Goal: Task Accomplishment & Management: Complete application form

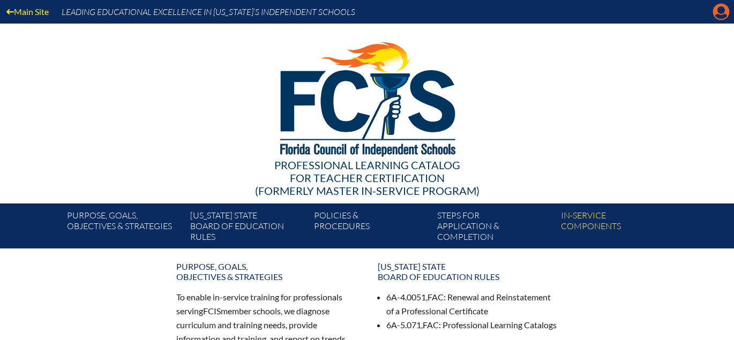
click at [723, 9] on icon "Manage account" at bounding box center [721, 11] width 17 height 17
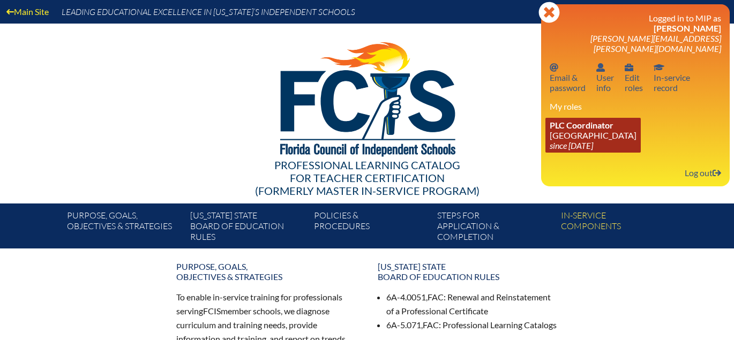
click at [603, 123] on link "PLC Coordinator [GEOGRAPHIC_DATA] since [DATE]" at bounding box center [593, 135] width 95 height 35
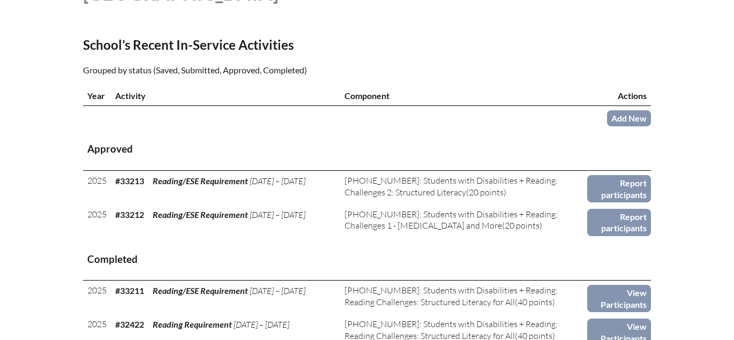
scroll to position [380, 0]
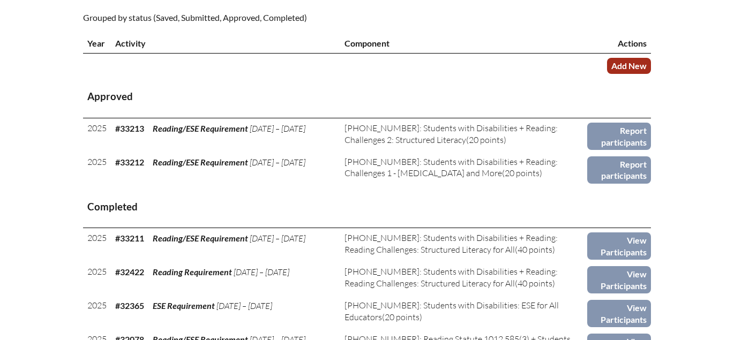
click at [637, 73] on link "Add New" at bounding box center [629, 66] width 44 height 16
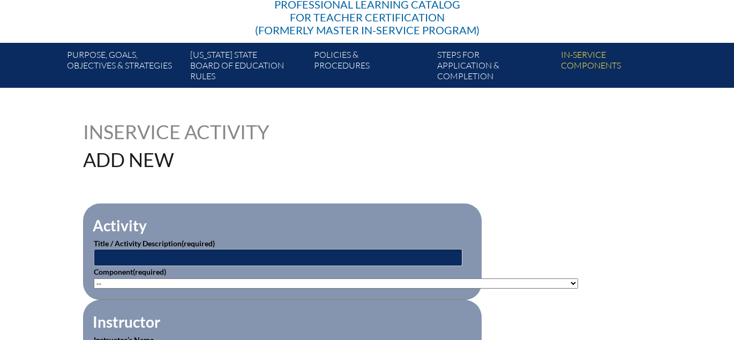
scroll to position [256, 0]
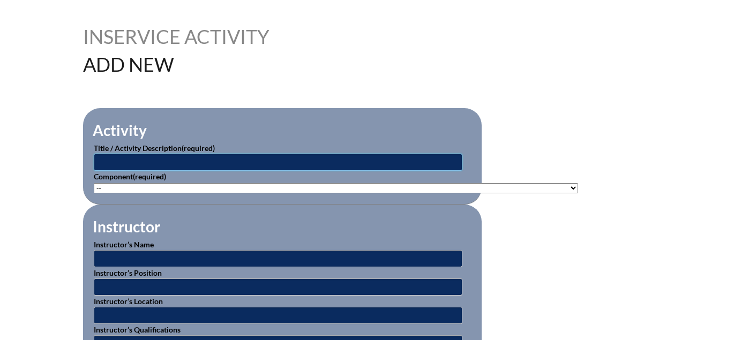
click at [241, 165] on input "text" at bounding box center [278, 162] width 369 height 17
type input "ESE Requirement"
click at [190, 183] on select"]"] "-- 1-000-001: Appropriate Art Activities 1-000-002: Concept and Art Process for…" at bounding box center [336, 188] width 485 height 10
click at [259, 188] on select"]"] "-- 1-000-001: Appropriate Art Activities 1-000-002: Concept and Art Process for…" at bounding box center [336, 188] width 485 height 10
select select"]"] "20590"
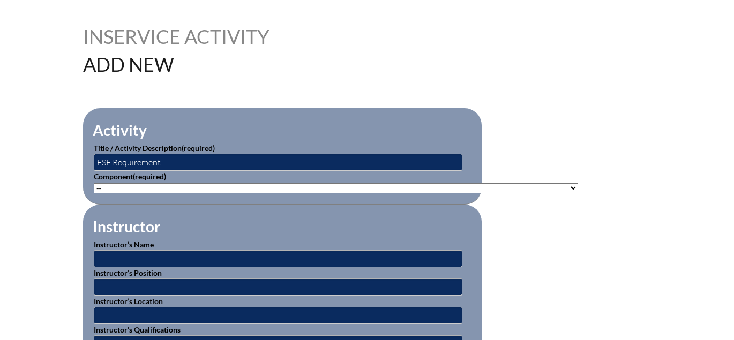
click at [94, 183] on select"]"] "-- 1-000-001: Appropriate Art Activities 1-000-002: Concept and Art Process for…" at bounding box center [336, 188] width 485 height 10
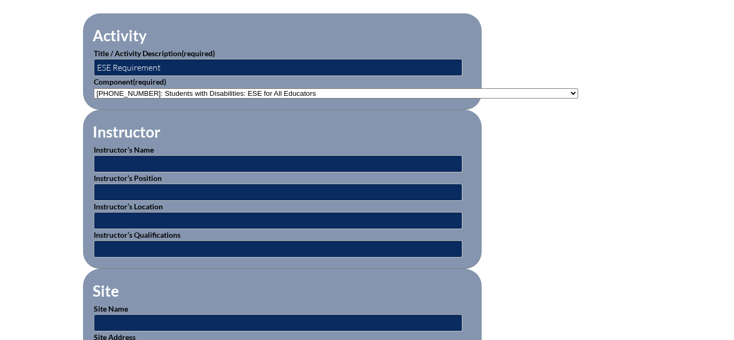
scroll to position [351, 0]
click at [194, 160] on input "text" at bounding box center [278, 163] width 369 height 17
type input "Beacon Course"
click at [192, 195] on input "text" at bounding box center [278, 192] width 369 height 17
type input "On Line"
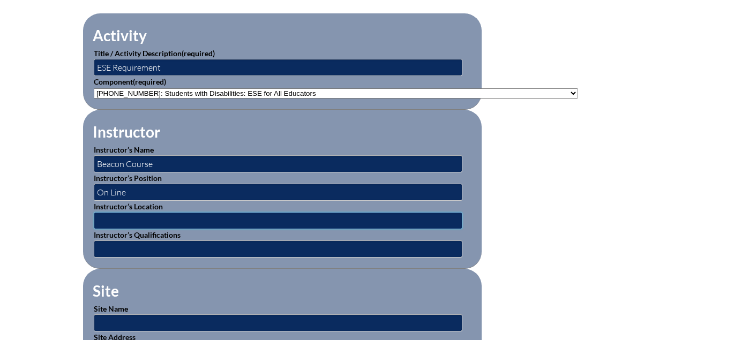
click at [193, 221] on input "text" at bounding box center [278, 220] width 369 height 17
type input "On Line"
click at [181, 249] on input "text" at bounding box center [278, 249] width 369 height 17
type input "FLDOE Offered Course"
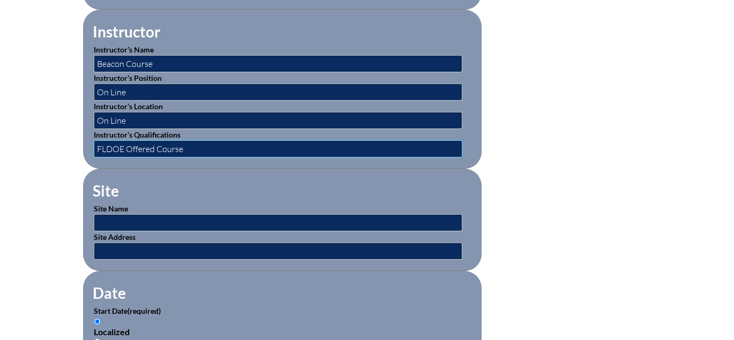
scroll to position [477, 0]
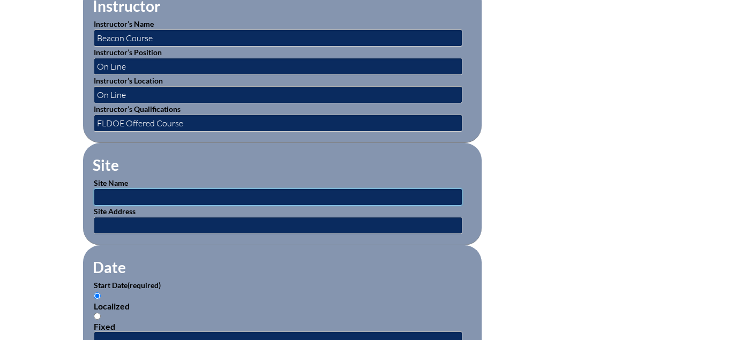
click at [209, 195] on input "text" at bounding box center [278, 197] width 369 height 17
type input "On Line"
click at [196, 221] on input "text" at bounding box center [278, 225] width 369 height 17
type input "On Line"
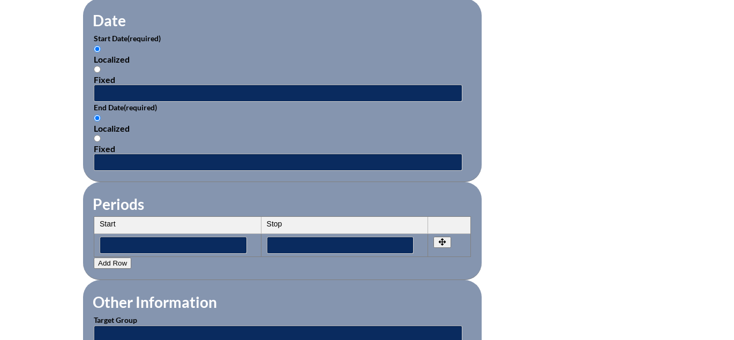
scroll to position [716, 0]
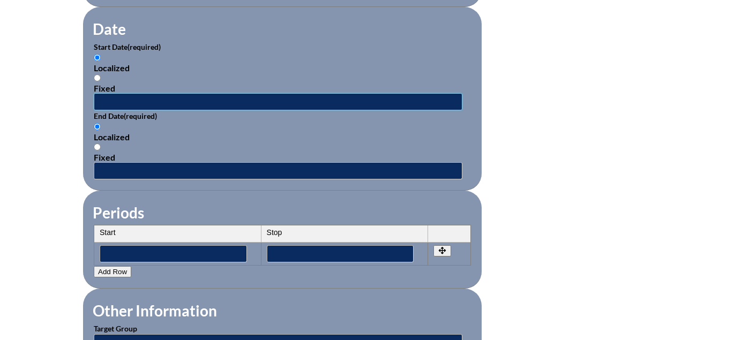
click at [153, 100] on input "text" at bounding box center [278, 101] width 369 height 17
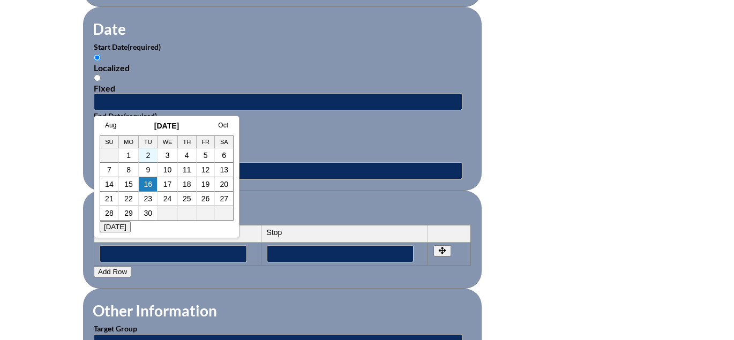
click at [145, 152] on td "2" at bounding box center [148, 156] width 19 height 14
click at [147, 153] on link "2" at bounding box center [148, 155] width 4 height 9
type input "2025-09-02 3:44 PM"
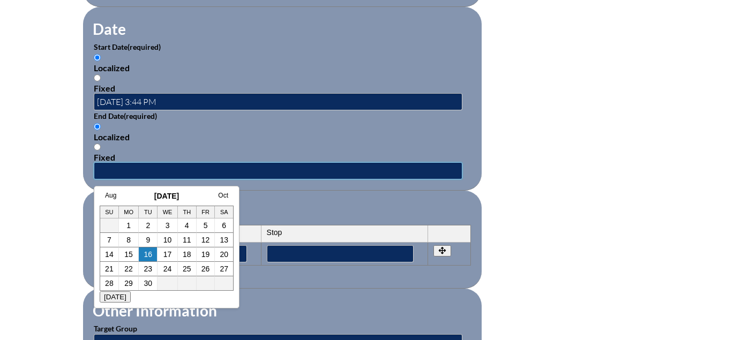
click at [143, 171] on input "text" at bounding box center [278, 170] width 369 height 17
click at [168, 220] on td "3" at bounding box center [168, 226] width 20 height 14
click at [167, 225] on link "3" at bounding box center [168, 225] width 4 height 9
type input "2025-09-03 3:44 PM"
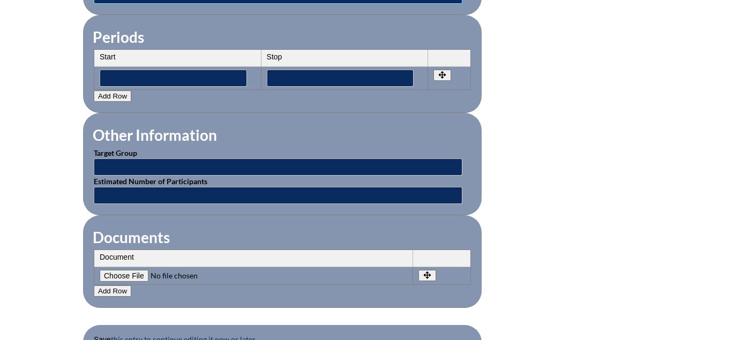
scroll to position [897, 0]
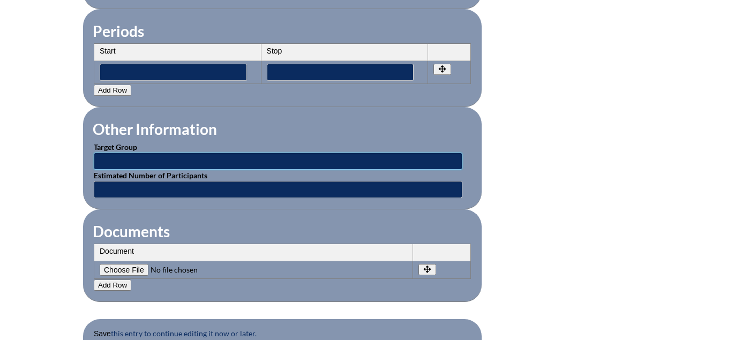
click at [118, 160] on input "text" at bounding box center [278, 161] width 369 height 17
type input "Teacher"
click at [139, 191] on input "text" at bounding box center [278, 189] width 369 height 17
type input "1"
click at [127, 269] on input"] "file" at bounding box center [173, 270] width 146 height 12
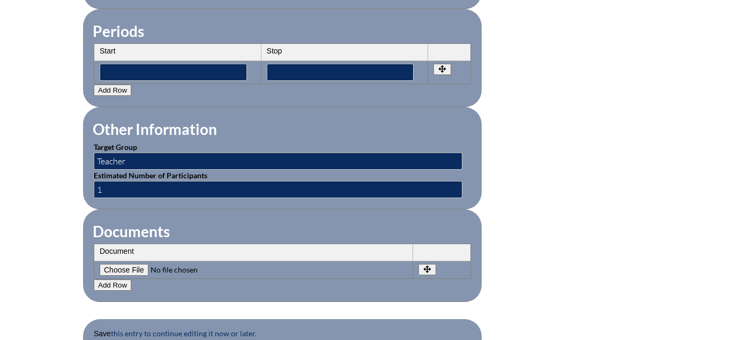
type input"] "C:\fakepath\KurzenbergerC ESE and Reading Requirement.pdf"
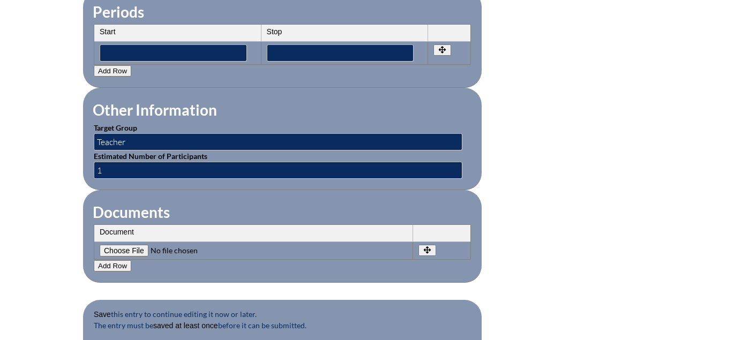
scroll to position [1034, 0]
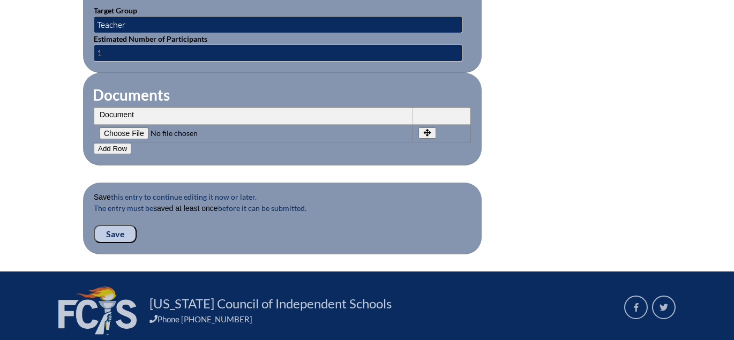
click at [114, 233] on input "Save" at bounding box center [115, 234] width 43 height 18
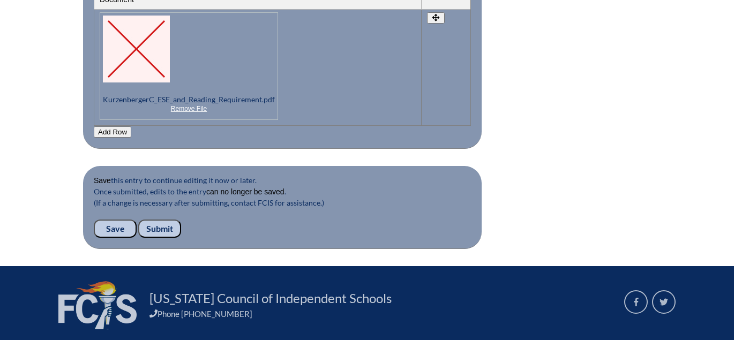
scroll to position [1167, 0]
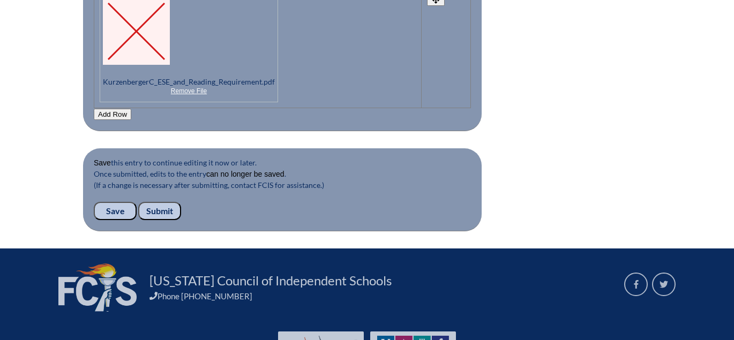
click at [166, 211] on input "Submit" at bounding box center [159, 211] width 43 height 18
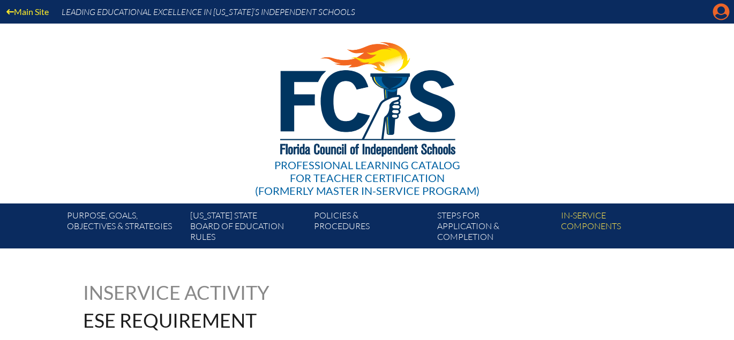
click at [722, 12] on icon "Manage account" at bounding box center [721, 11] width 17 height 17
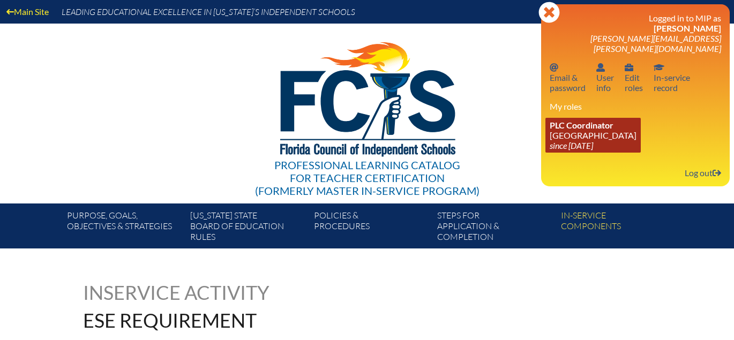
click at [584, 140] on icon "since [DATE]" at bounding box center [571, 145] width 43 height 10
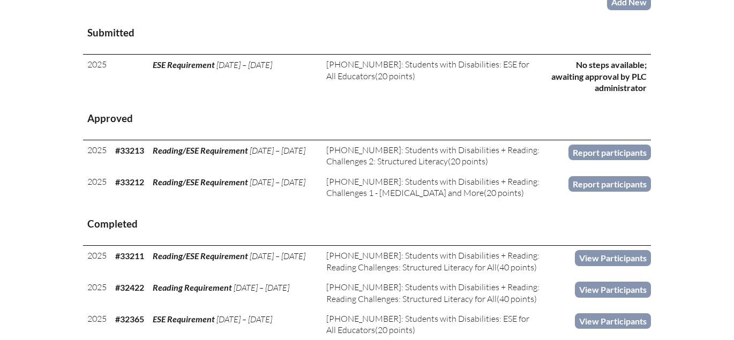
scroll to position [302, 0]
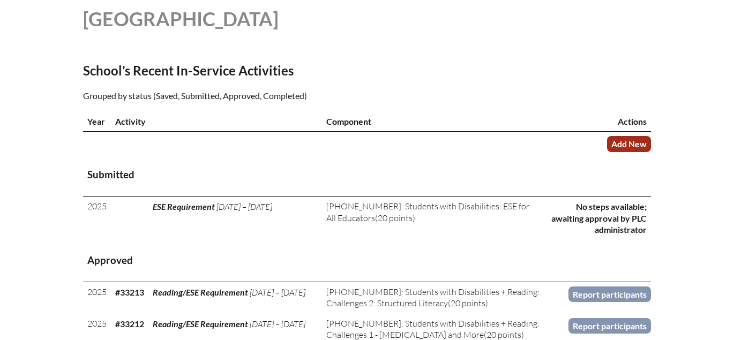
click at [631, 152] on link "Add New" at bounding box center [629, 144] width 44 height 16
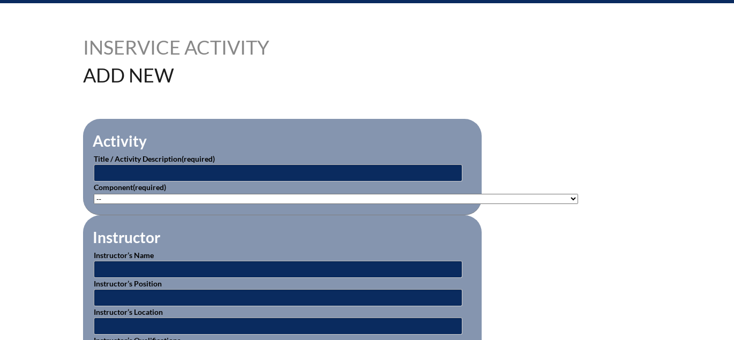
scroll to position [280, 0]
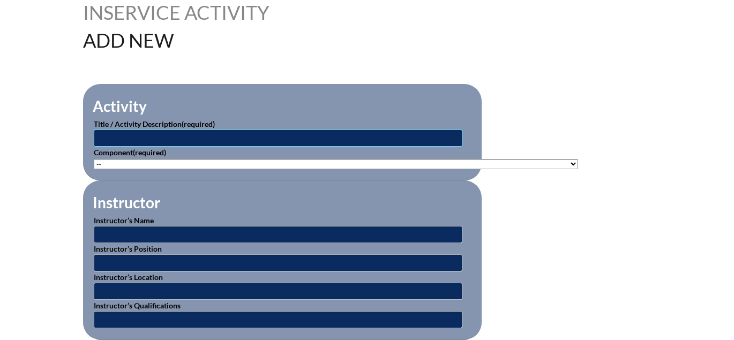
click at [135, 135] on input "text" at bounding box center [278, 138] width 369 height 17
type input "Reading/ESE Requirement"
click at [150, 162] on select"]"] "-- 1-000-001: Appropriate Art Activities 1-000-002: Concept and Art Process for…" at bounding box center [336, 164] width 485 height 10
click at [174, 159] on select"]"] "-- 1-000-001: Appropriate Art Activities 1-000-002: Concept and Art Process for…" at bounding box center [336, 164] width 485 height 10
select select"]"] "203426"
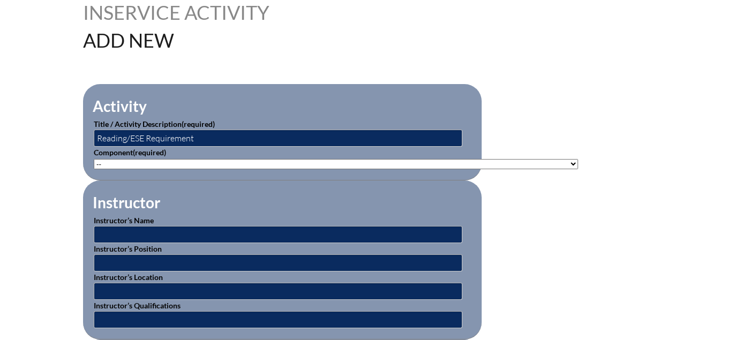
click at [94, 159] on select"]"] "-- 1-000-001: Appropriate Art Activities 1-000-002: Concept and Art Process for…" at bounding box center [336, 164] width 485 height 10
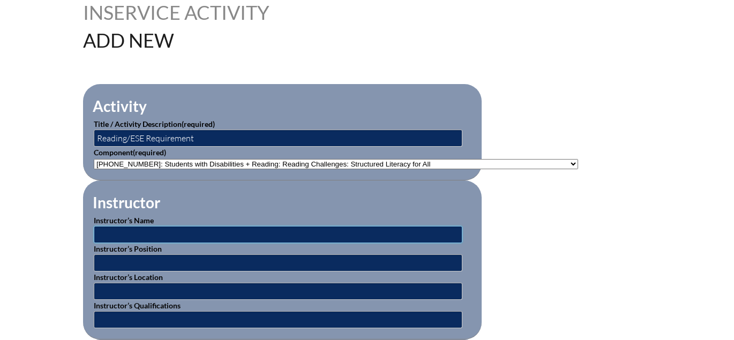
click at [195, 235] on input "text" at bounding box center [278, 234] width 369 height 17
type input "Beacon Course"
click at [181, 261] on input "text" at bounding box center [278, 263] width 369 height 17
type input "On Line"
click at [149, 293] on input "text" at bounding box center [278, 291] width 369 height 17
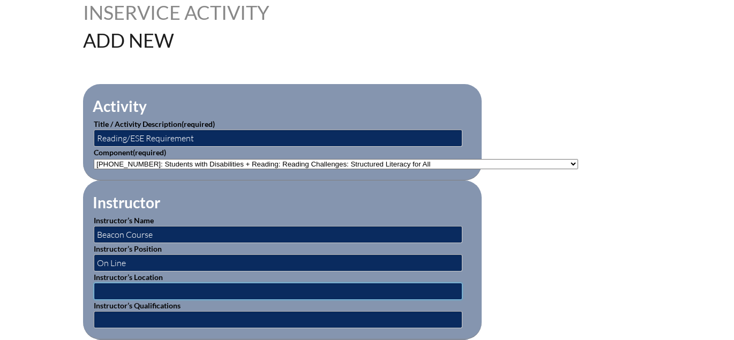
type input "On Line"
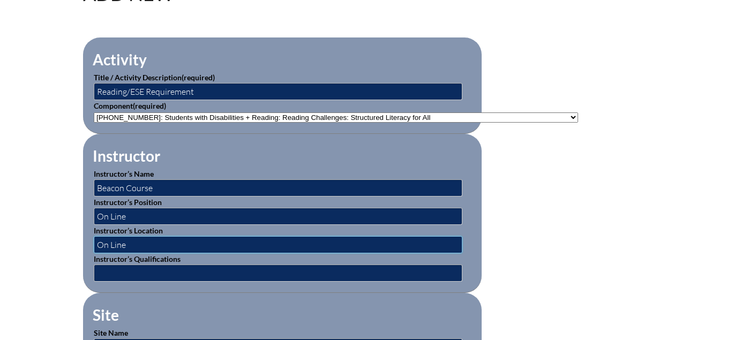
scroll to position [346, 0]
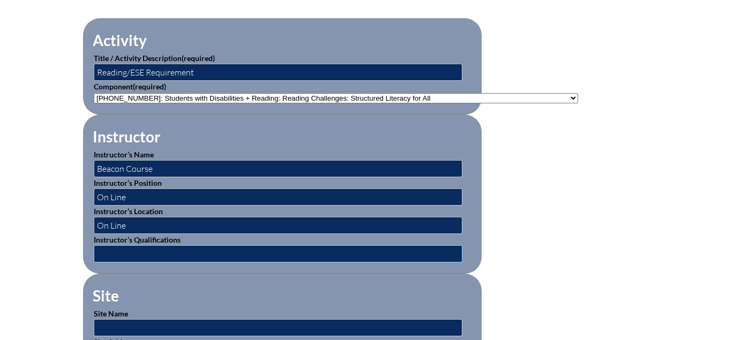
click at [203, 253] on input "text" at bounding box center [278, 254] width 369 height 17
type input "FLDOE Offered Course"
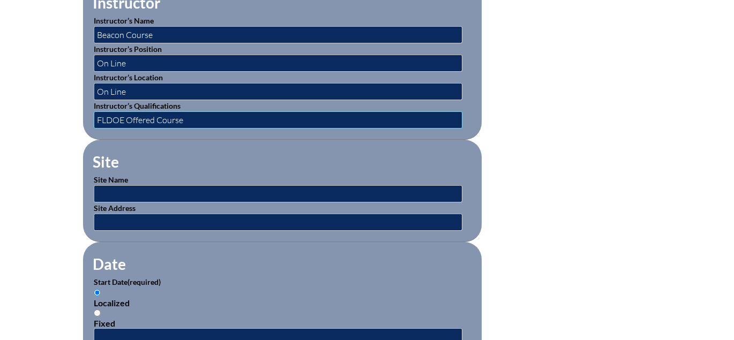
scroll to position [492, 0]
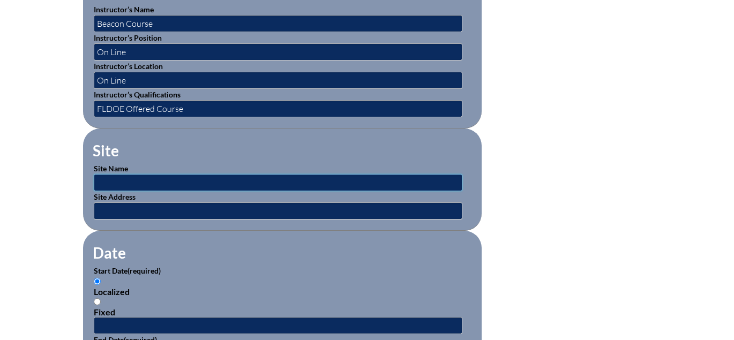
click at [153, 176] on input "text" at bounding box center [278, 182] width 369 height 17
type input "On Line"
click at [174, 210] on input "text" at bounding box center [278, 211] width 369 height 17
type input "On Line"
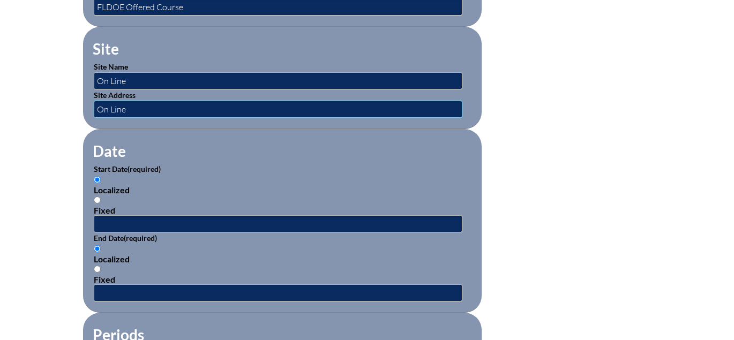
scroll to position [720, 0]
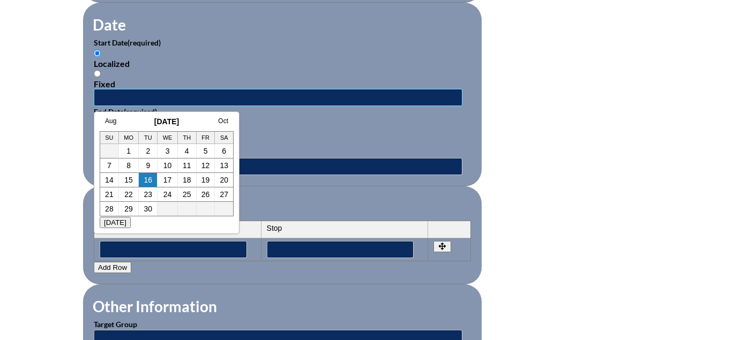
click at [134, 96] on input "text" at bounding box center [278, 97] width 369 height 17
click at [144, 152] on td "2" at bounding box center [148, 151] width 19 height 14
click at [149, 151] on link "2" at bounding box center [148, 151] width 4 height 9
type input "2025-09-02 3:48 PM"
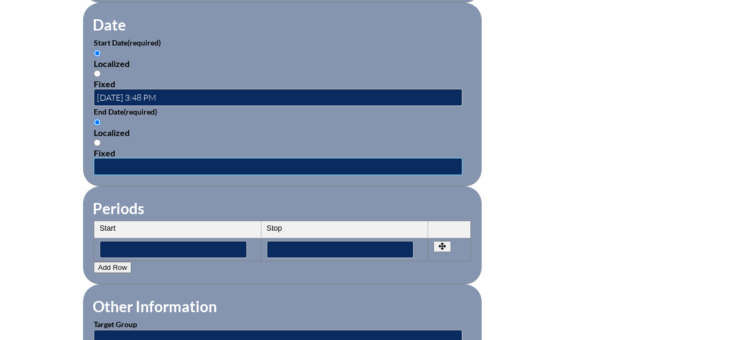
click at [139, 167] on input "text" at bounding box center [278, 166] width 369 height 17
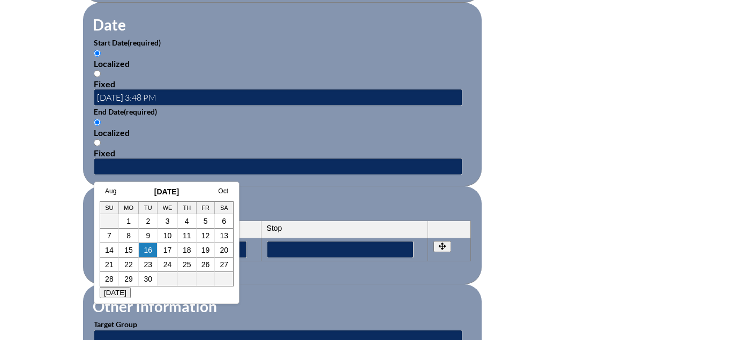
click at [170, 234] on link "10" at bounding box center [168, 236] width 9 height 9
type input "2025-09-10 3:48 PM"
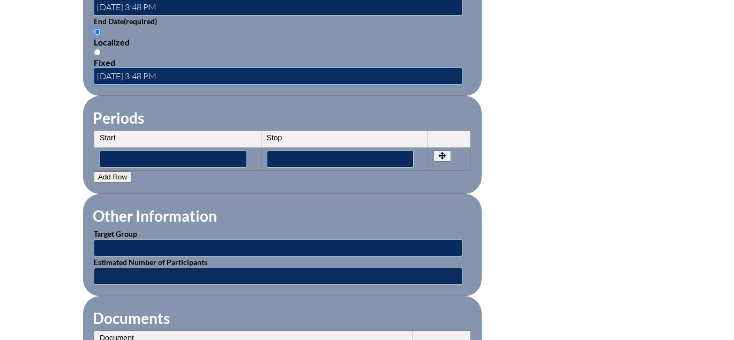
scroll to position [830, 0]
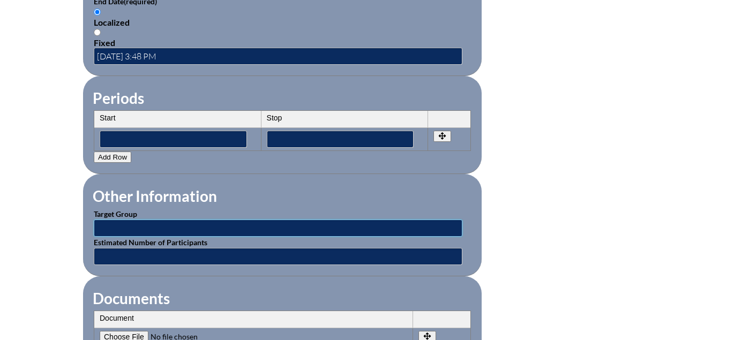
click at [189, 226] on input "text" at bounding box center [278, 228] width 369 height 17
type input "Teacher"
click at [174, 257] on input "text" at bounding box center [278, 256] width 369 height 17
type input "1"
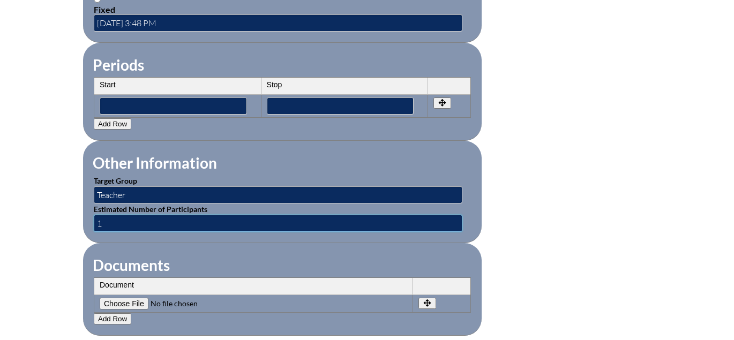
scroll to position [925, 0]
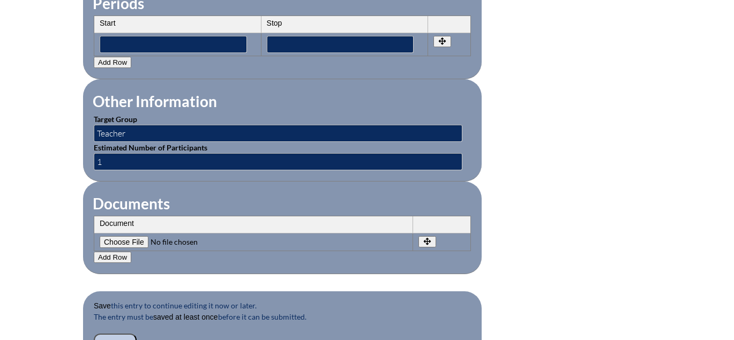
click at [115, 242] on input"] "file" at bounding box center [173, 242] width 146 height 12
type input"] "C:\fakepath\KurzenbergerC ESE and Reading Requirement.pdf"
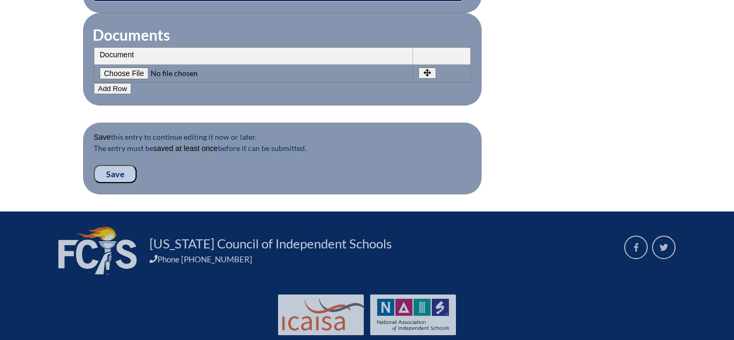
scroll to position [1096, 0]
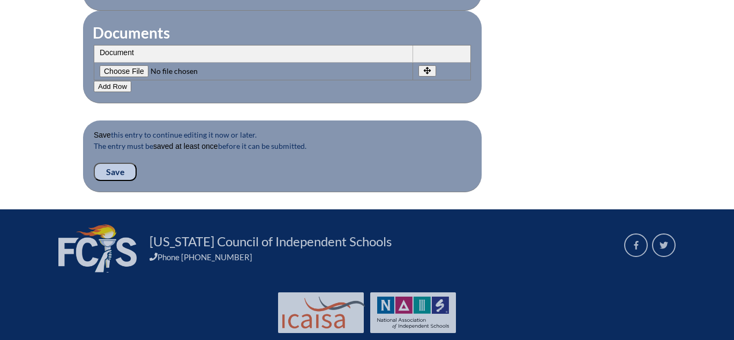
click at [110, 172] on input "Save" at bounding box center [115, 172] width 43 height 18
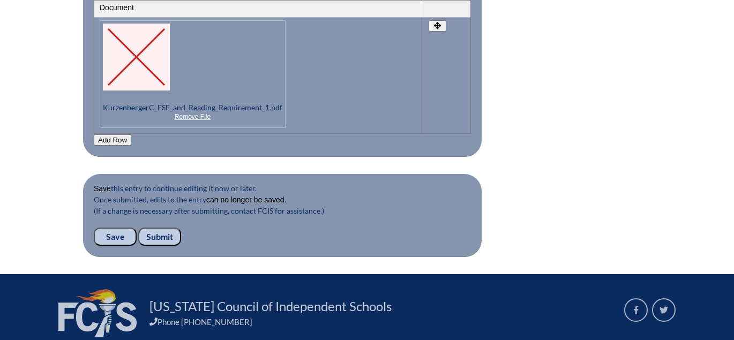
scroll to position [1142, 0]
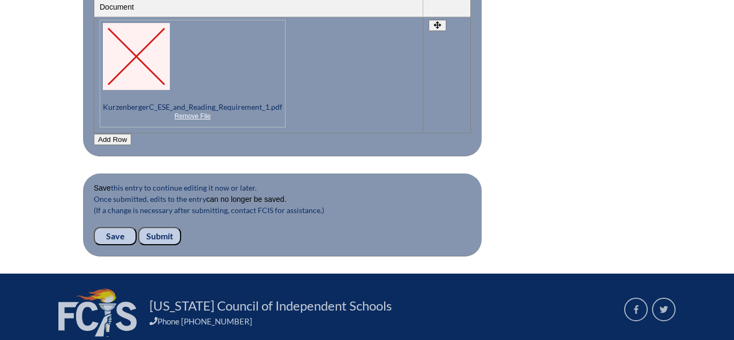
click at [155, 239] on input "Submit" at bounding box center [159, 236] width 43 height 18
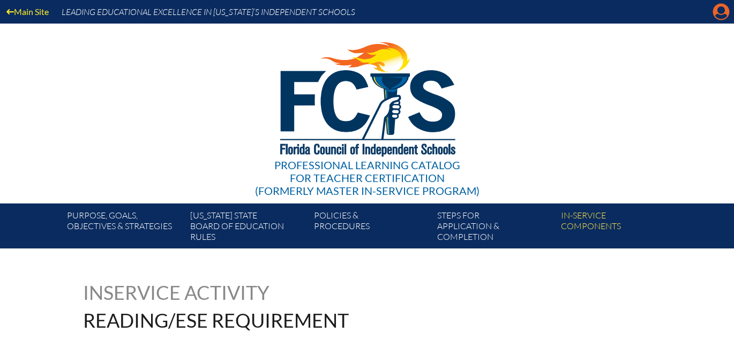
click at [722, 11] on icon "Manage account" at bounding box center [721, 11] width 17 height 17
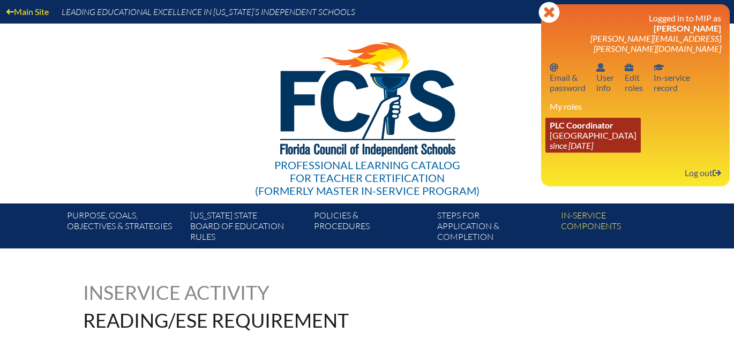
click at [591, 127] on link "PLC Coordinator [GEOGRAPHIC_DATA] since [DATE]" at bounding box center [593, 135] width 95 height 35
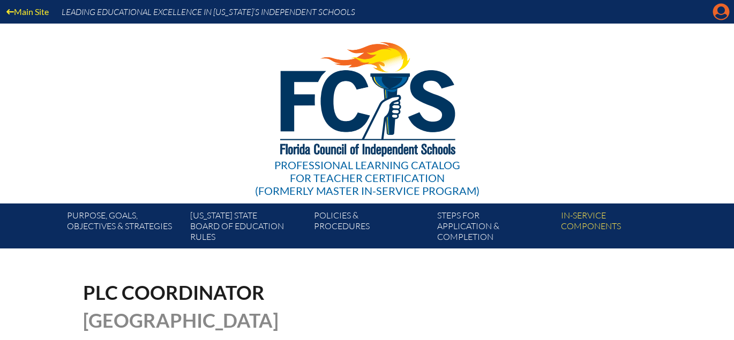
click at [715, 10] on icon at bounding box center [722, 12] width 17 height 17
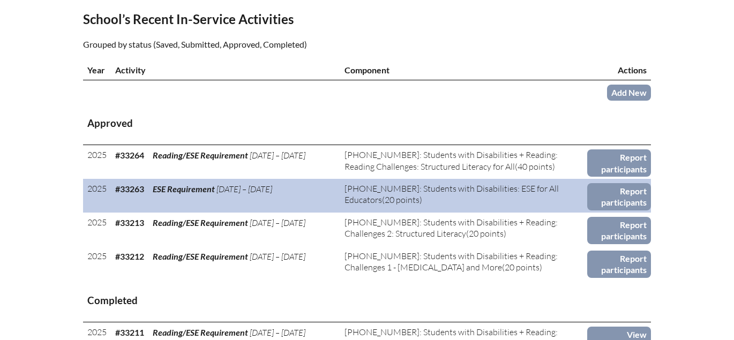
scroll to position [353, 0]
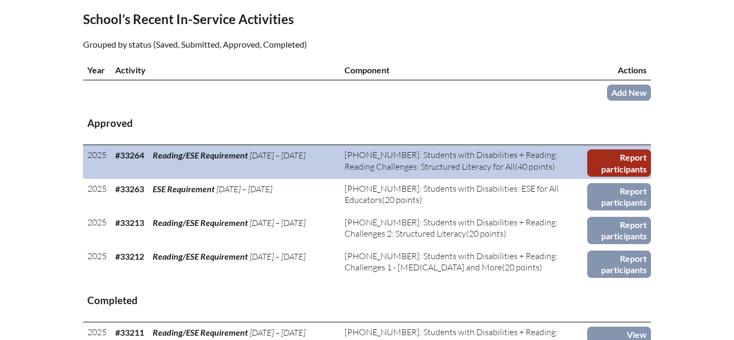
click at [632, 177] on link "Report participants" at bounding box center [620, 163] width 64 height 27
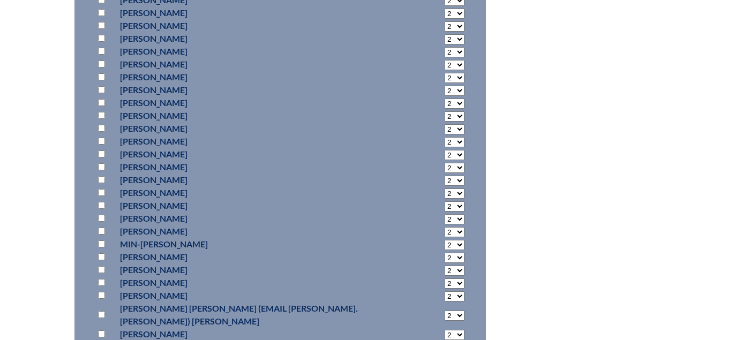
scroll to position [1093, 0]
click at [99, 253] on input "checkbox" at bounding box center [101, 256] width 7 height 7
checkbox input "true"
click at [445, 252] on select "2 3 4 5 6 7 8 9 10 11 12 13 14 15 16 17 18 19 20 21 22 23" at bounding box center [455, 257] width 20 height 10
select select "40"
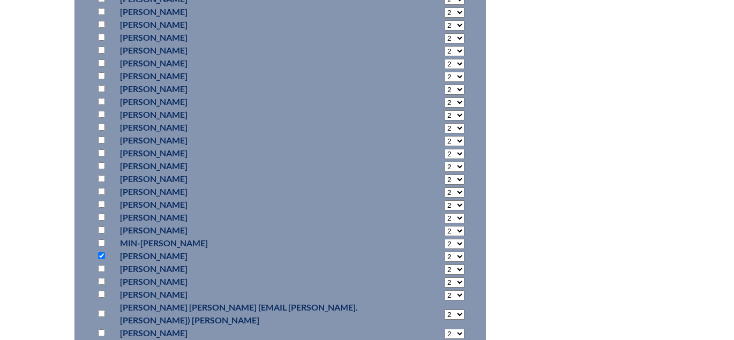
click at [445, 252] on select "2 3 4 5 6 7 8 9 10 11 12 13 14 15 16 17 18 19 20 21 22 23" at bounding box center [455, 257] width 20 height 10
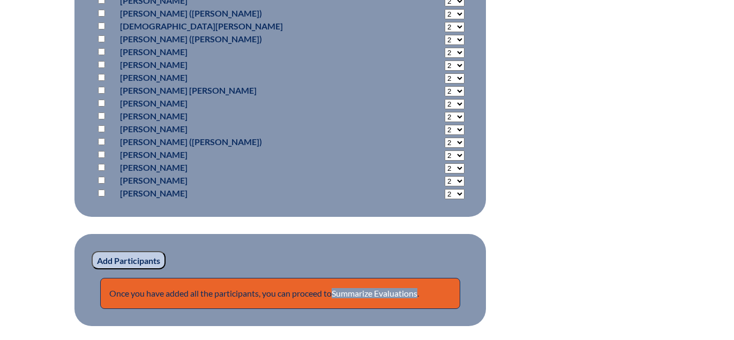
scroll to position [1929, 0]
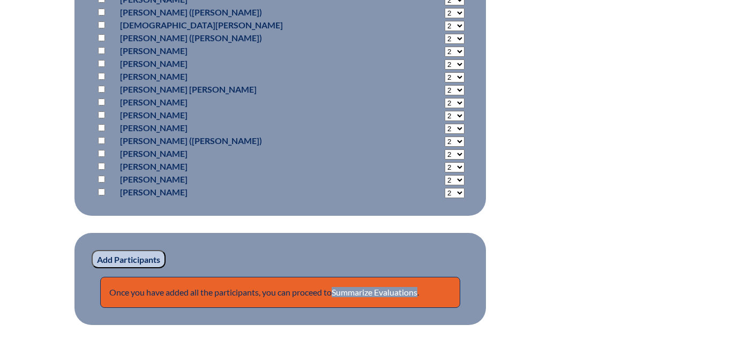
click at [127, 250] on input "Add Participants" at bounding box center [129, 259] width 74 height 18
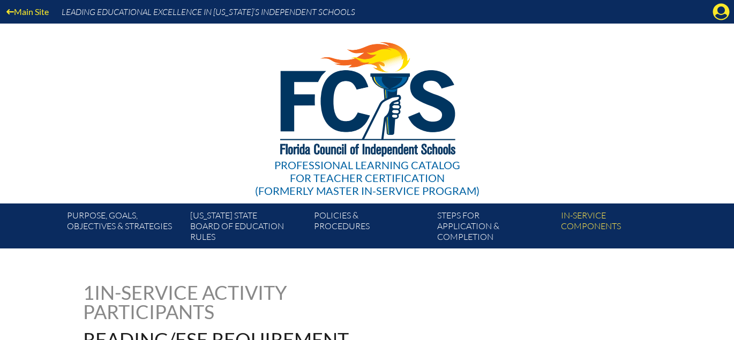
scroll to position [1988, 0]
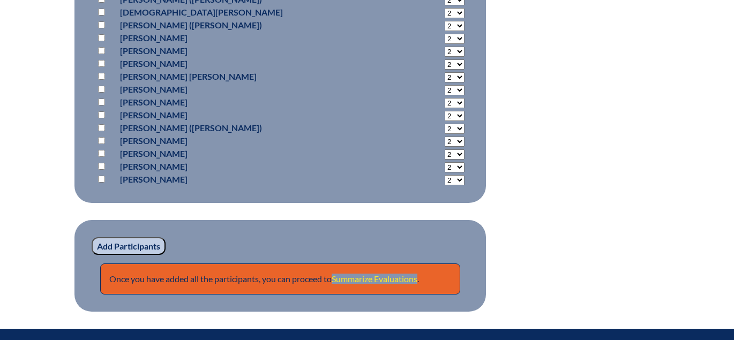
click at [395, 274] on link "Summarize Evaluations" at bounding box center [375, 279] width 86 height 10
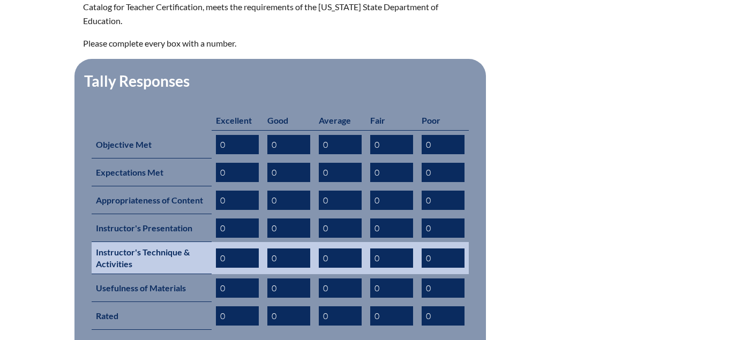
scroll to position [399, 0]
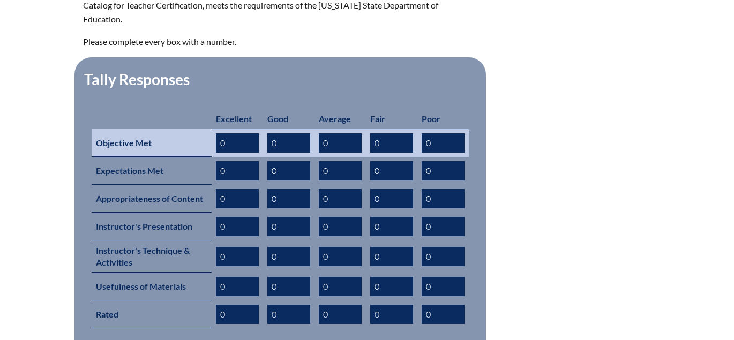
click at [231, 133] on input "0" at bounding box center [237, 142] width 43 height 19
type input "1"
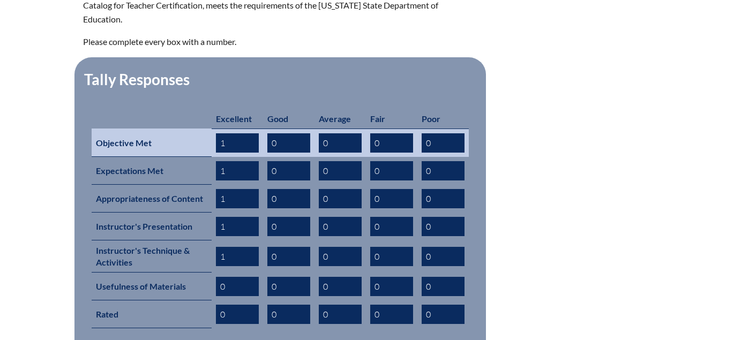
type input "1"
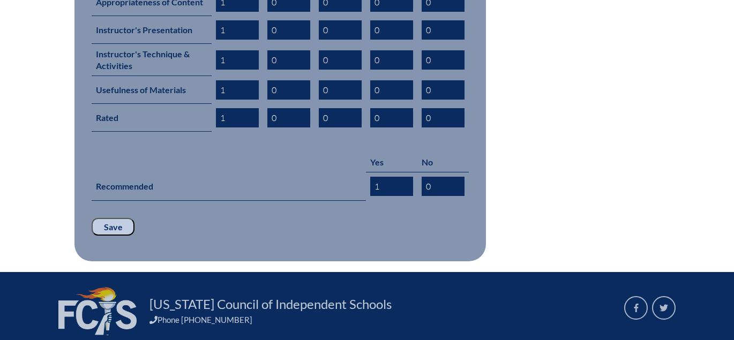
type input "1"
click at [92, 218] on input "Save" at bounding box center [113, 227] width 43 height 18
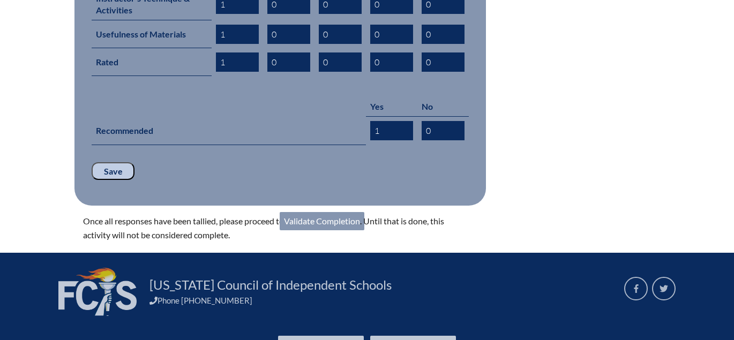
scroll to position [656, 0]
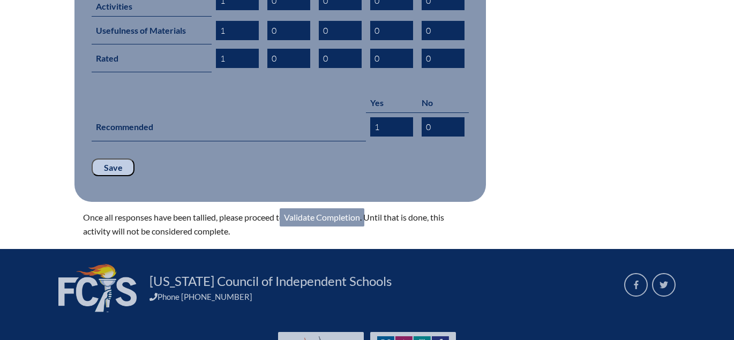
click at [332, 209] on link "Validate Completion" at bounding box center [322, 218] width 85 height 18
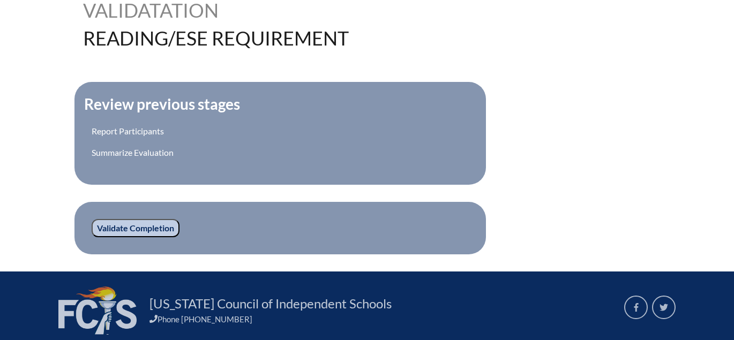
scroll to position [333, 0]
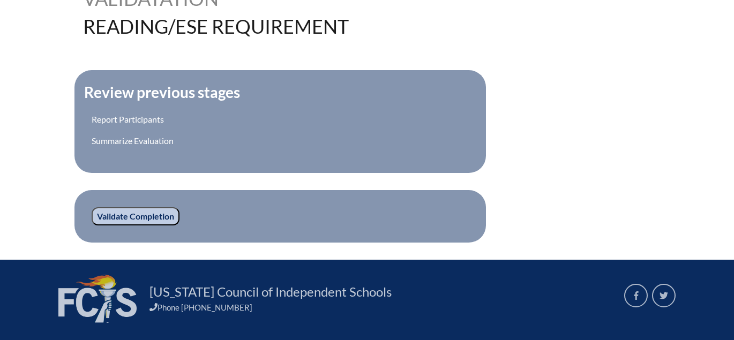
click at [140, 216] on input "Validate Completion" at bounding box center [136, 216] width 88 height 18
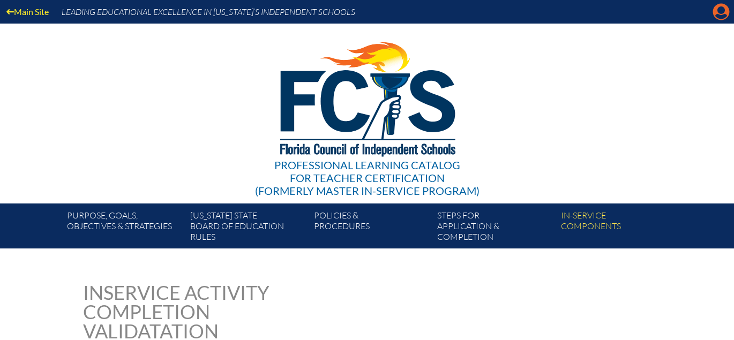
click at [725, 10] on icon "Manage account" at bounding box center [721, 11] width 17 height 17
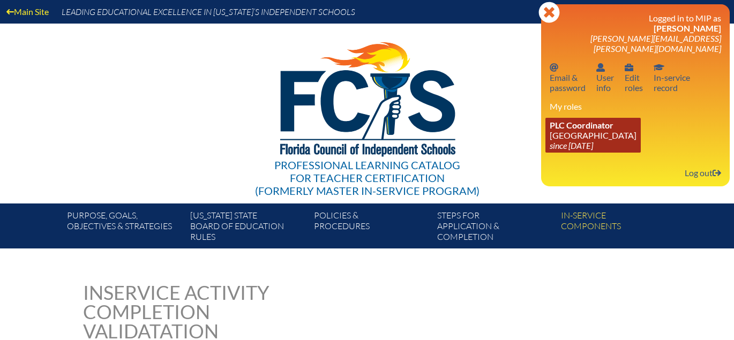
click at [559, 140] on icon "since [DATE]" at bounding box center [571, 145] width 43 height 10
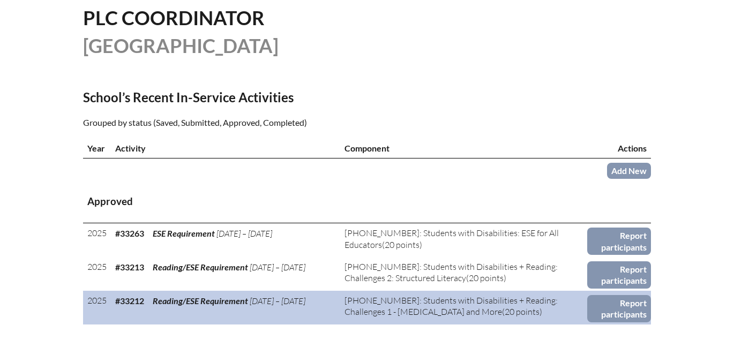
scroll to position [325, 0]
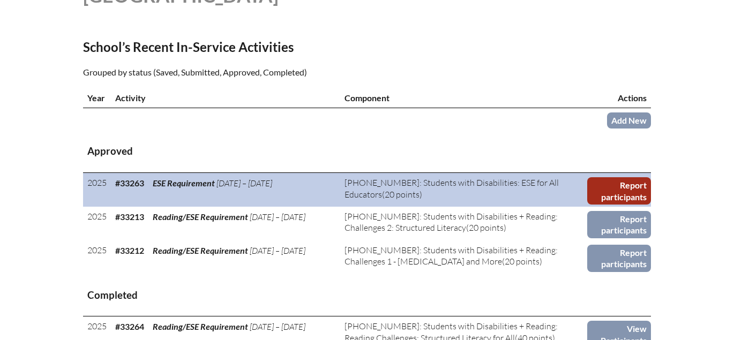
click at [627, 204] on link "Report participants" at bounding box center [620, 190] width 64 height 27
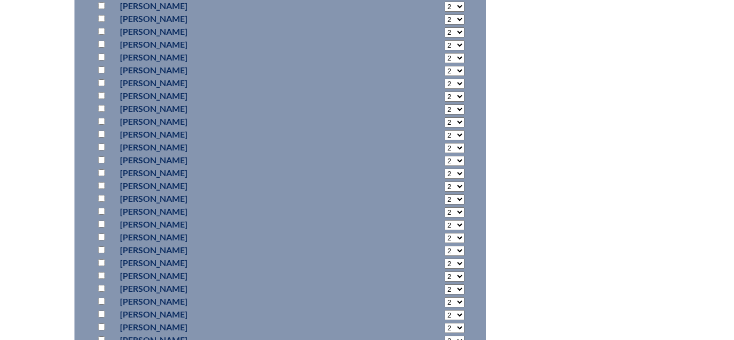
scroll to position [1019, 0]
click at [100, 313] on input "checkbox" at bounding box center [101, 316] width 7 height 7
checkbox input "true"
click at [445, 312] on select "2 3 4 5 6 7 8 9 10 11 12 13 14 15 16 17 18 19 20 0" at bounding box center [455, 317] width 20 height 10
select select "20"
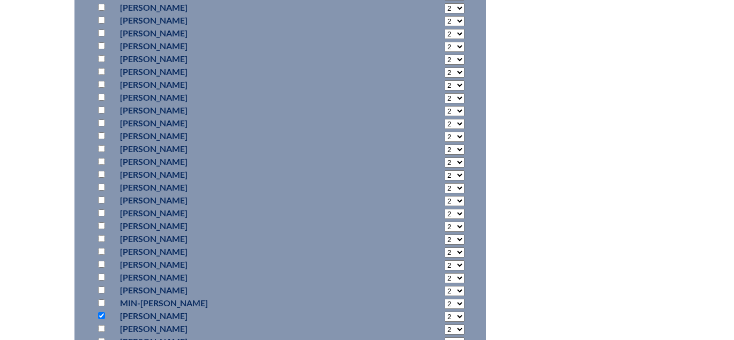
click at [445, 312] on select "2 3 4 5 6 7 8 9 10 11 12 13 14 15 16 17 18 19 20 0" at bounding box center [455, 317] width 20 height 10
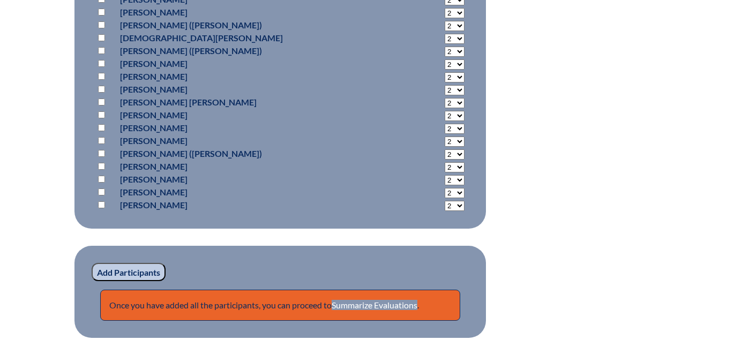
scroll to position [1910, 0]
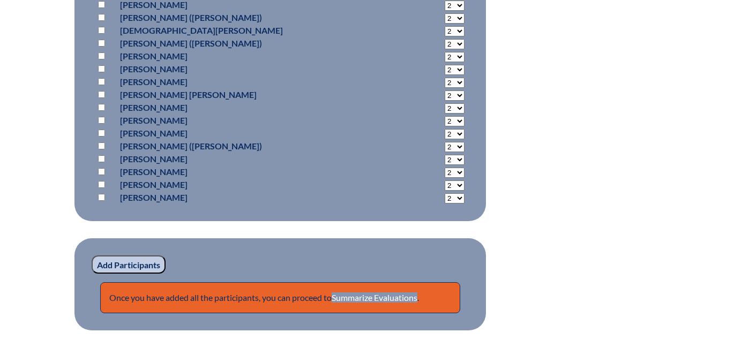
click at [120, 256] on input "Add Participants" at bounding box center [129, 265] width 74 height 18
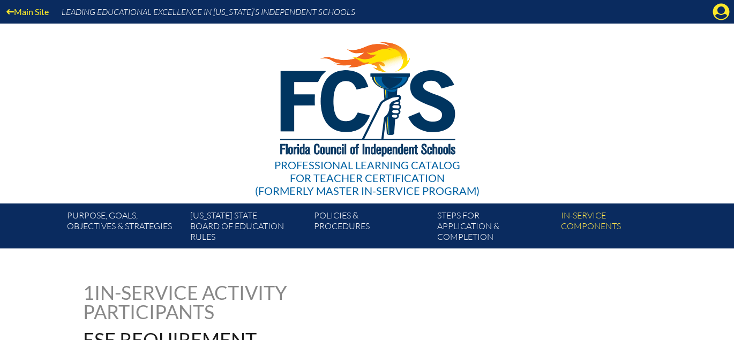
scroll to position [1969, 0]
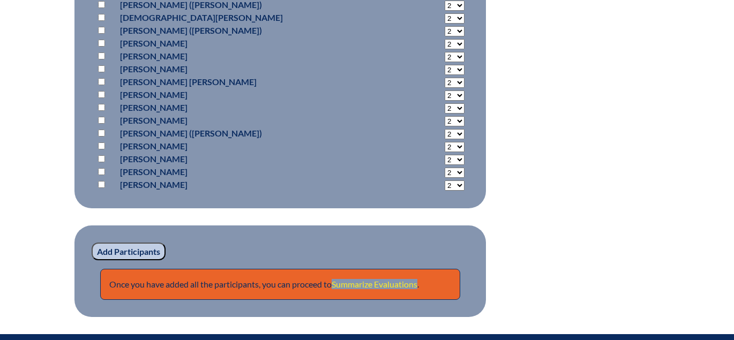
click at [389, 279] on link "Summarize Evaluations" at bounding box center [375, 284] width 86 height 10
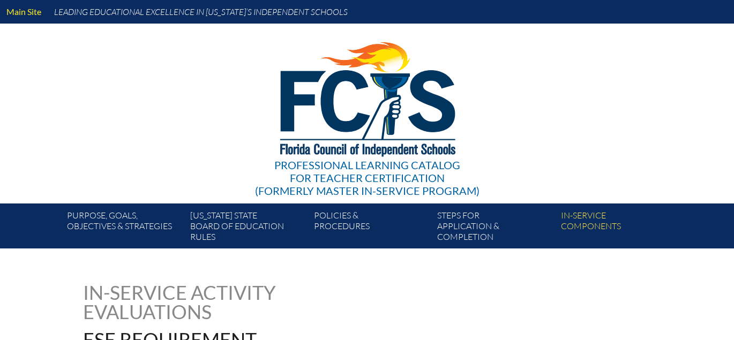
type input "0"
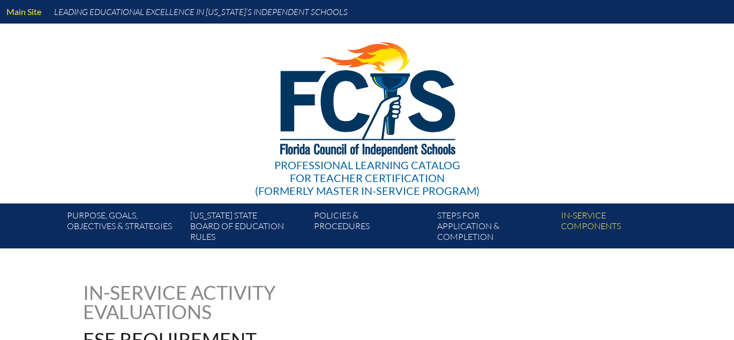
type input "0"
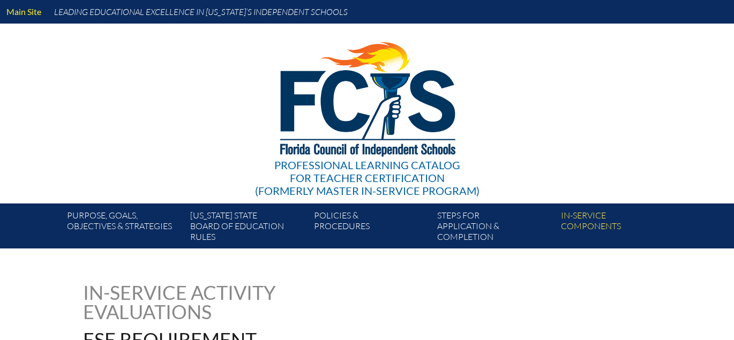
type input "0"
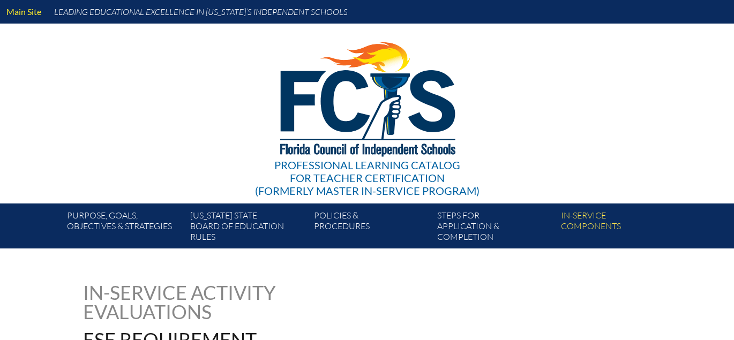
type input "0"
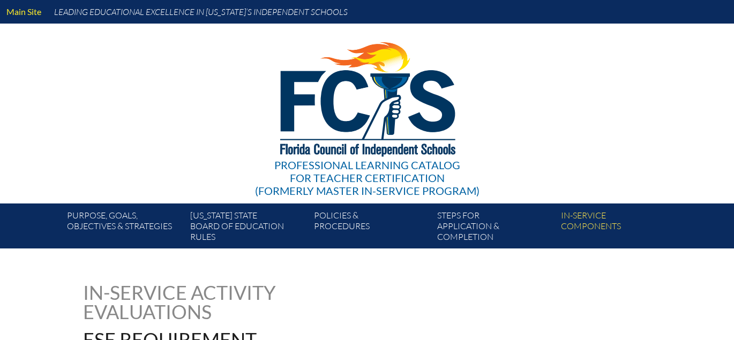
type input "0"
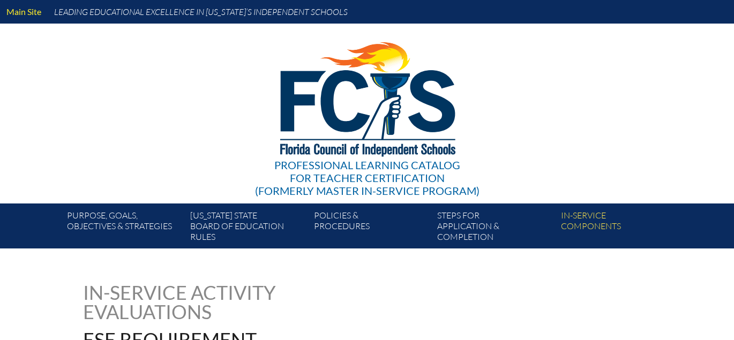
type input "0"
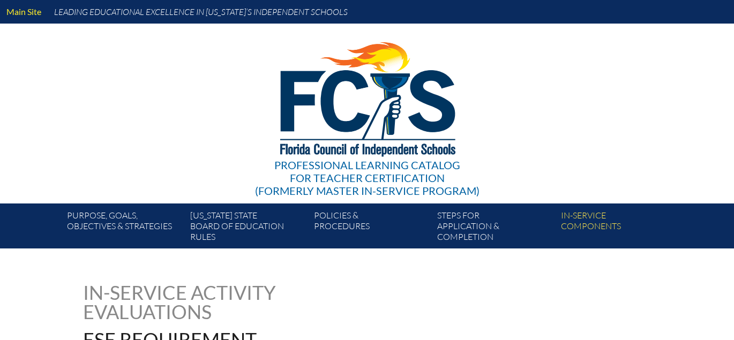
type input "0"
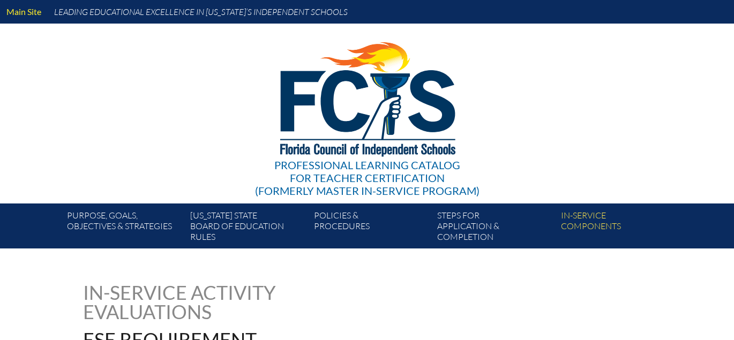
type input "0"
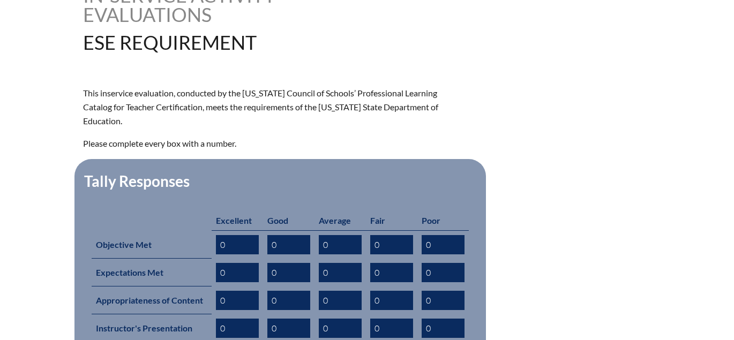
scroll to position [443, 0]
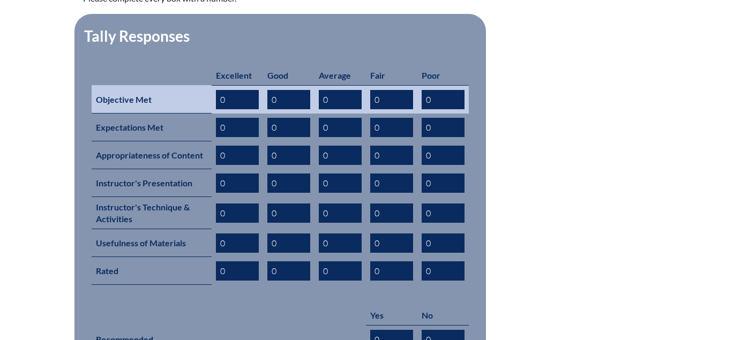
click at [224, 90] on input "0" at bounding box center [237, 99] width 43 height 19
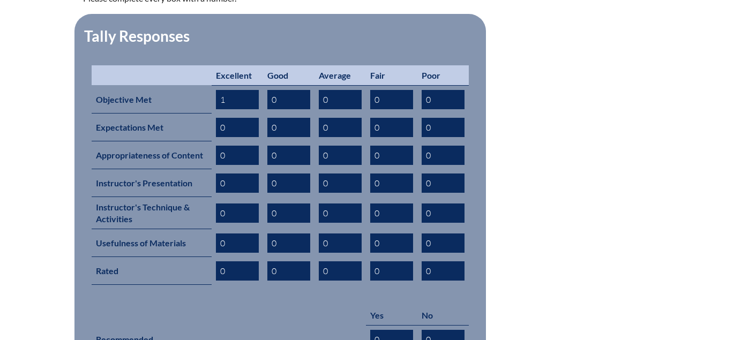
type input "1"
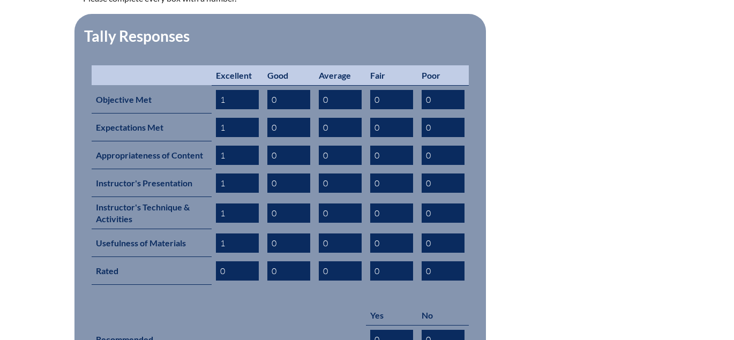
type input "1"
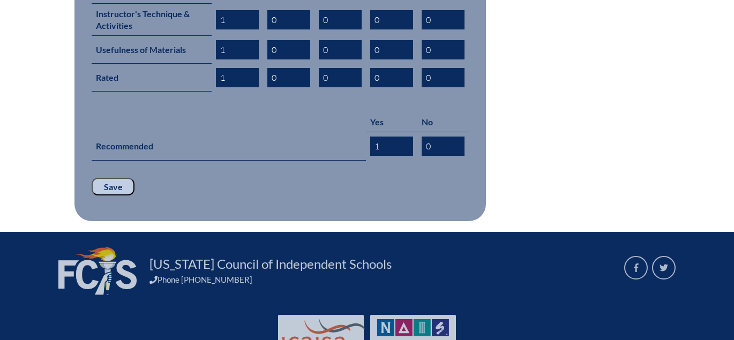
click at [92, 178] on input "Save" at bounding box center [113, 187] width 43 height 18
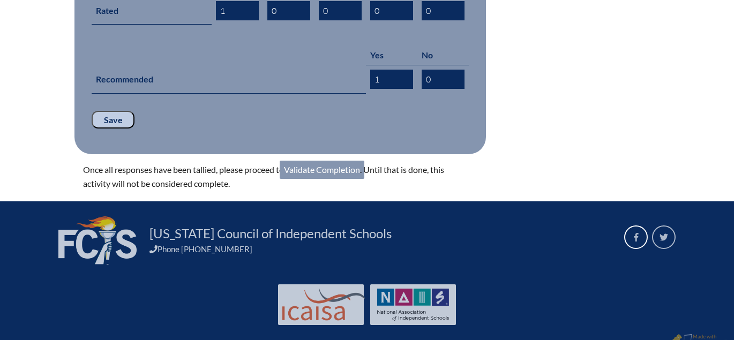
scroll to position [704, 0]
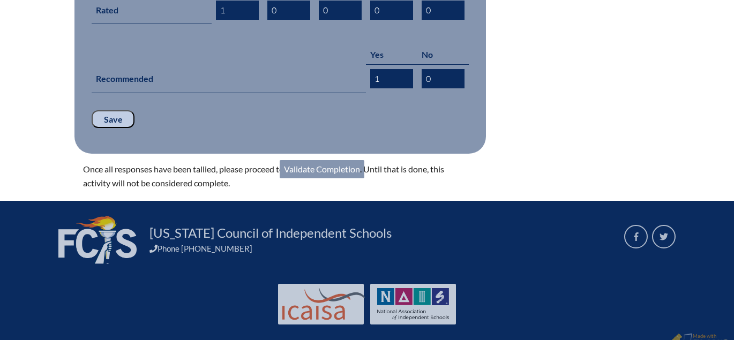
click at [319, 160] on link "Validate Completion" at bounding box center [322, 169] width 85 height 18
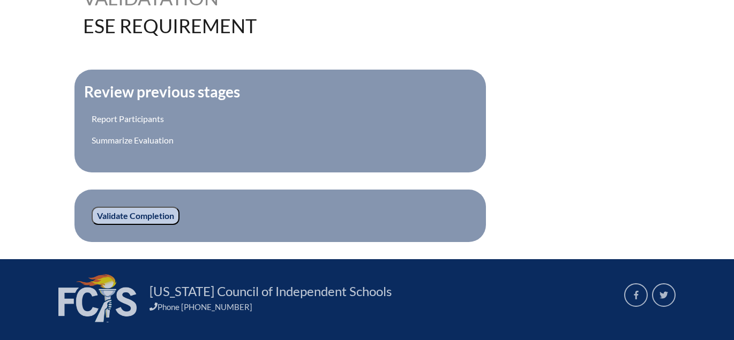
scroll to position [407, 0]
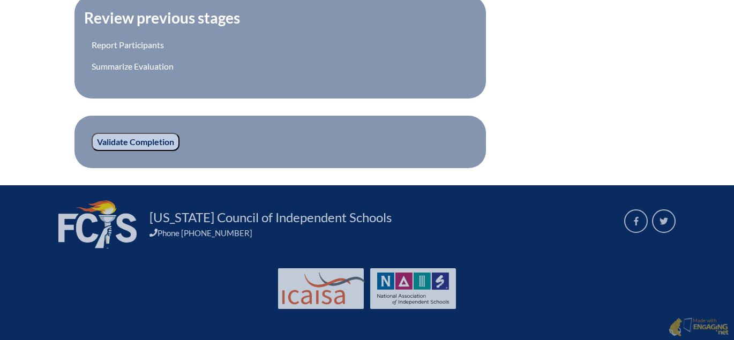
click at [139, 139] on input "Validate Completion" at bounding box center [136, 142] width 88 height 18
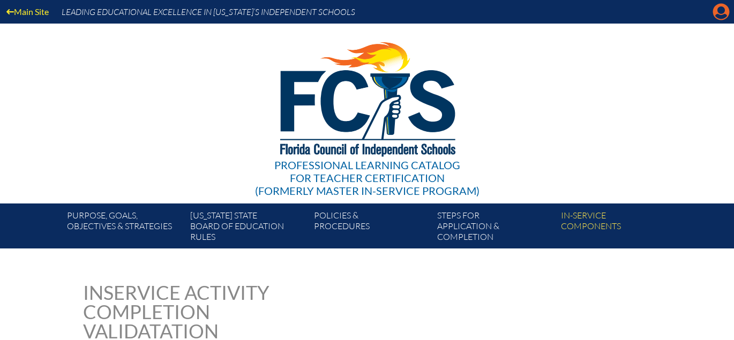
click at [724, 7] on icon at bounding box center [722, 12] width 17 height 17
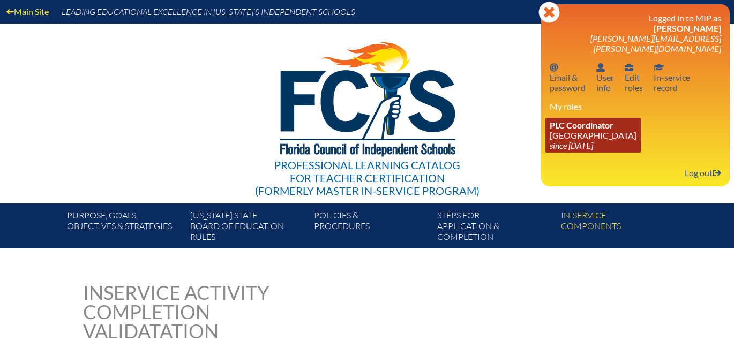
click at [593, 140] on icon "since [DATE]" at bounding box center [571, 145] width 43 height 10
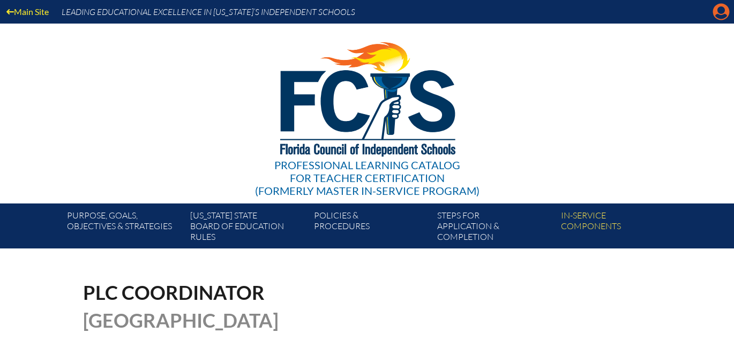
click at [716, 13] on icon at bounding box center [722, 12] width 17 height 17
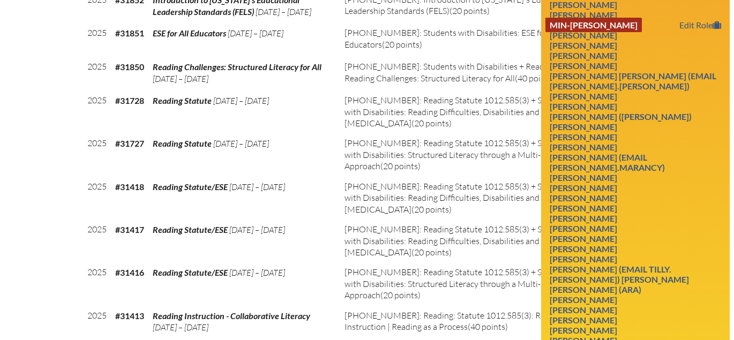
scroll to position [984, 0]
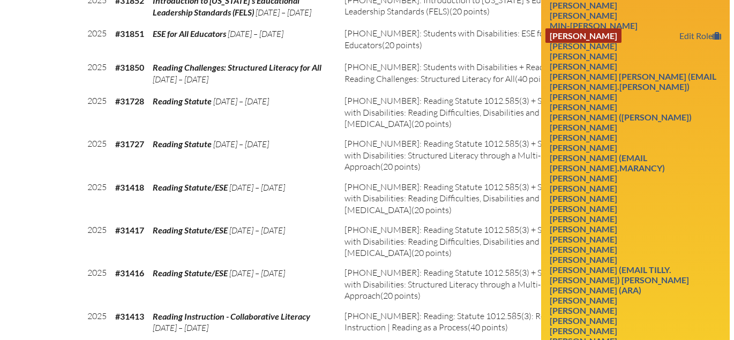
click at [579, 43] on link "Caitlin Kurzenberger" at bounding box center [584, 35] width 76 height 14
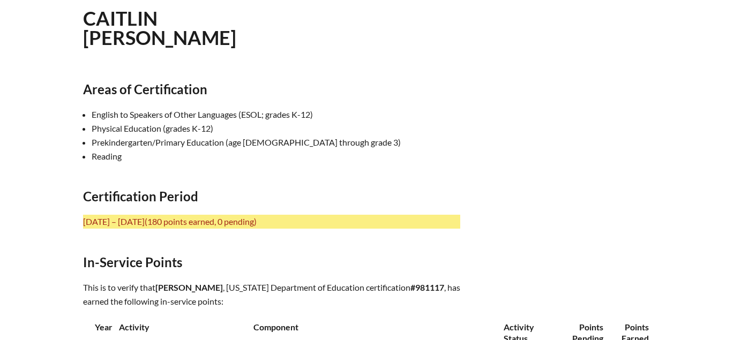
scroll to position [362, 0]
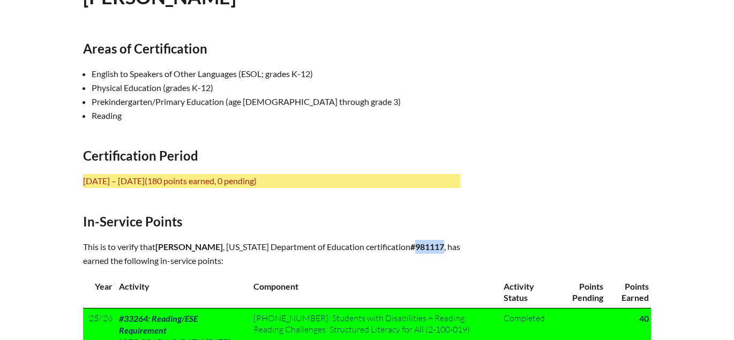
drag, startPoint x: 288, startPoint y: 261, endPoint x: 263, endPoint y: 258, distance: 25.8
click at [411, 252] on b "#981117" at bounding box center [428, 247] width 34 height 10
copy b "981117"
